Goal: Find specific page/section: Find specific page/section

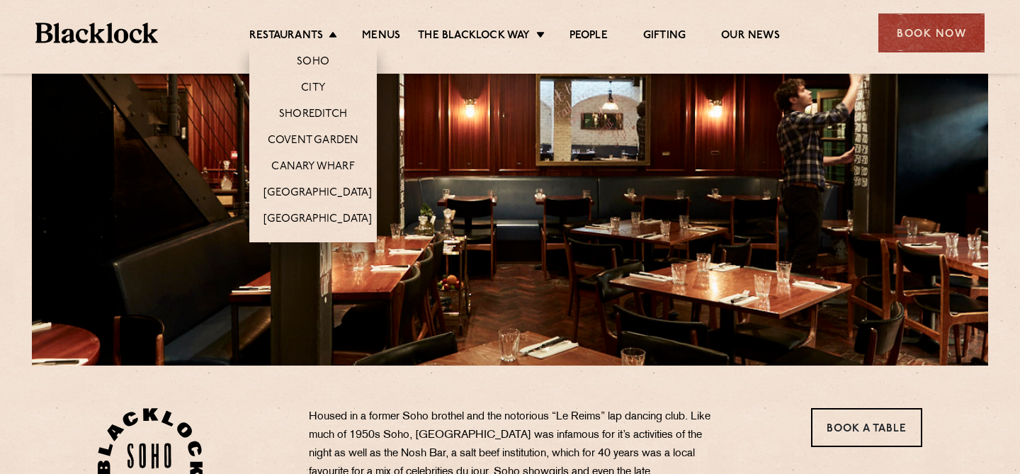
scroll to position [141, 0]
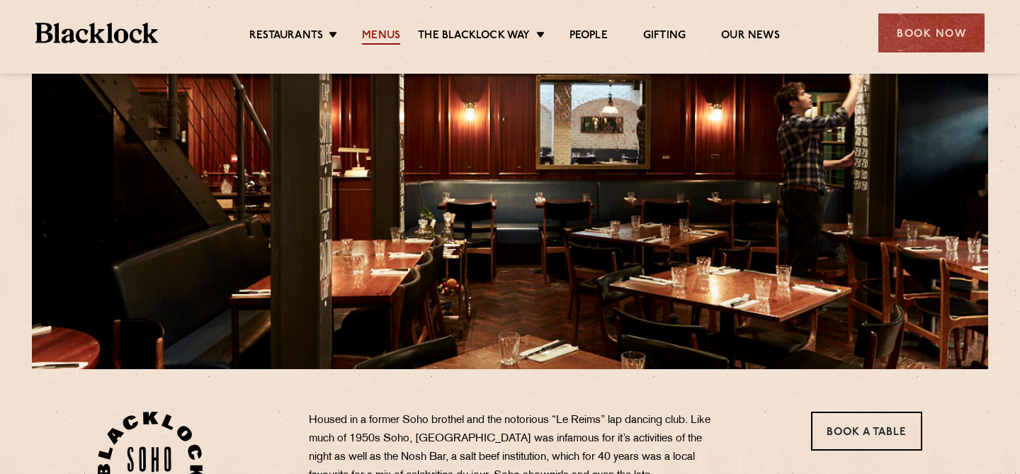
click at [385, 32] on link "Menus" at bounding box center [381, 37] width 38 height 16
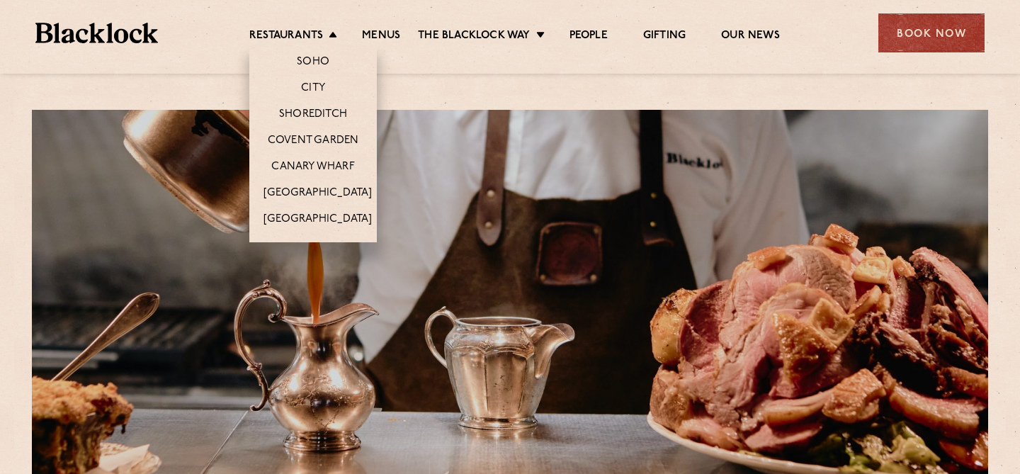
click at [295, 61] on li "Soho" at bounding box center [312, 60] width 127 height 30
click at [305, 63] on link "Soho" at bounding box center [313, 63] width 33 height 16
